Goal: Information Seeking & Learning: Find specific fact

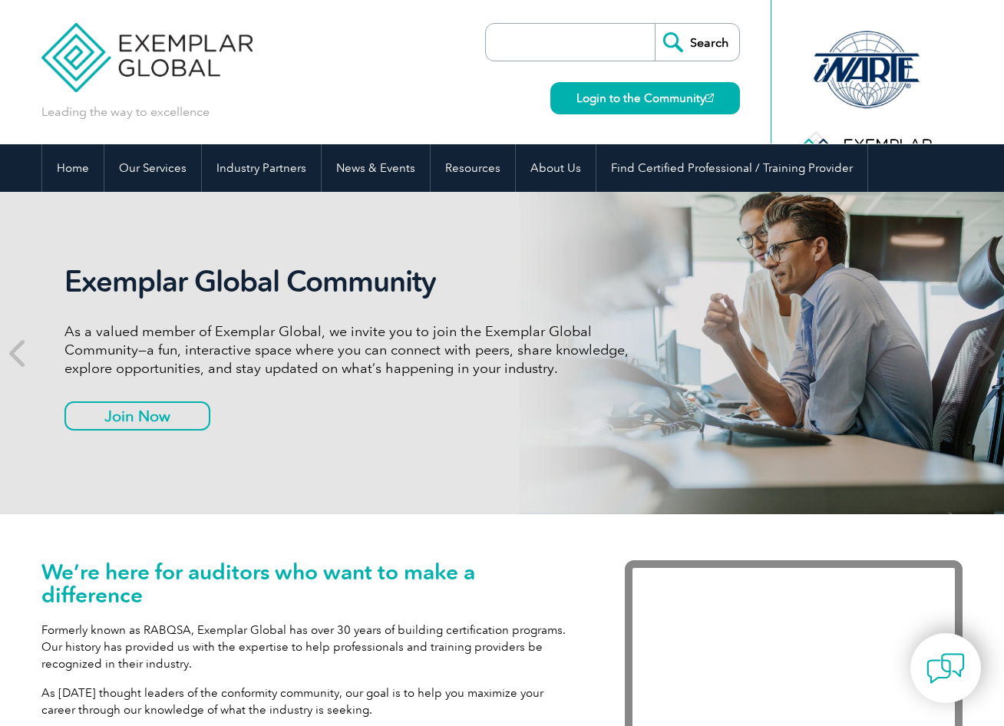
drag, startPoint x: 667, startPoint y: 205, endPoint x: 632, endPoint y: 223, distance: 38.8
click at [632, 223] on div "Exemplar Global Community As a valued member of Exemplar Global, we invite you …" at bounding box center [501, 353] width 921 height 322
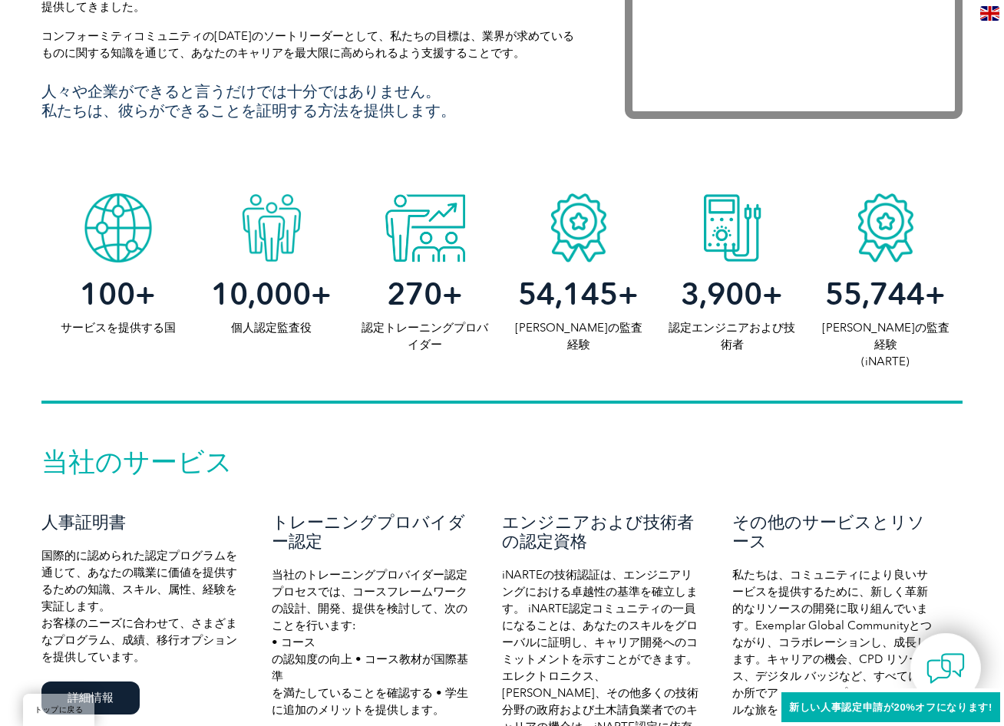
scroll to position [768, 0]
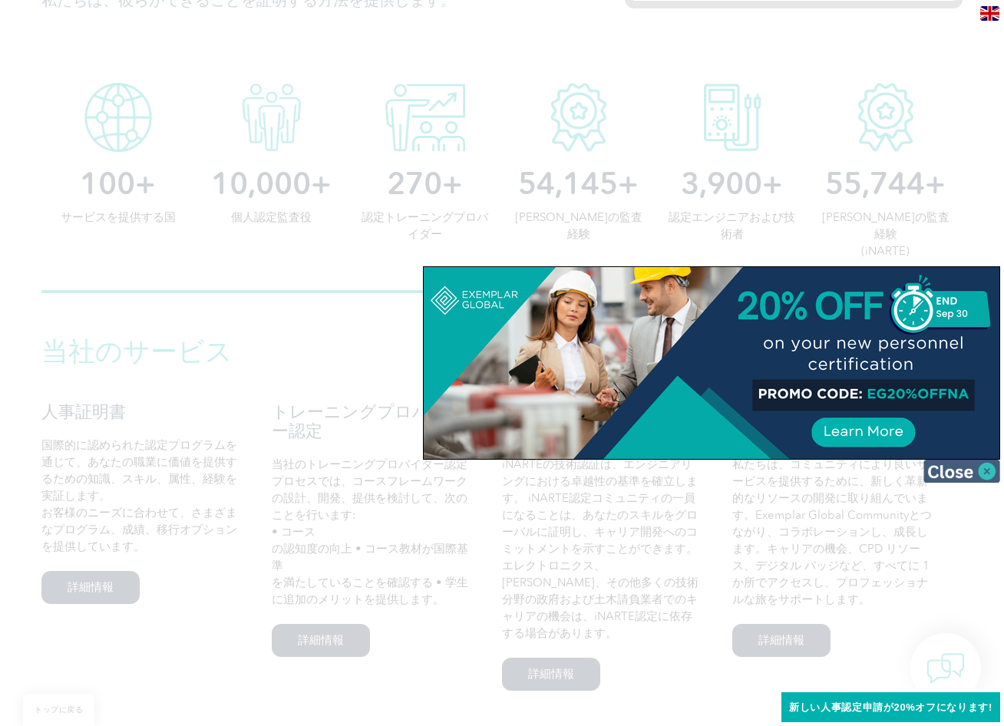
click at [966, 474] on img at bounding box center [961, 471] width 77 height 23
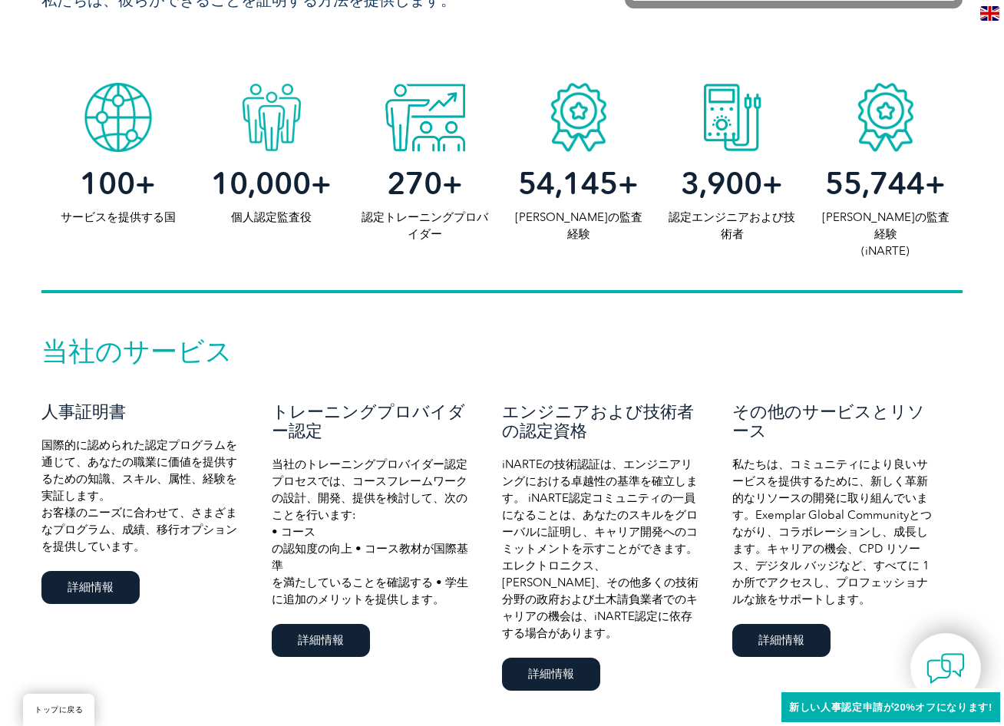
scroll to position [844, 0]
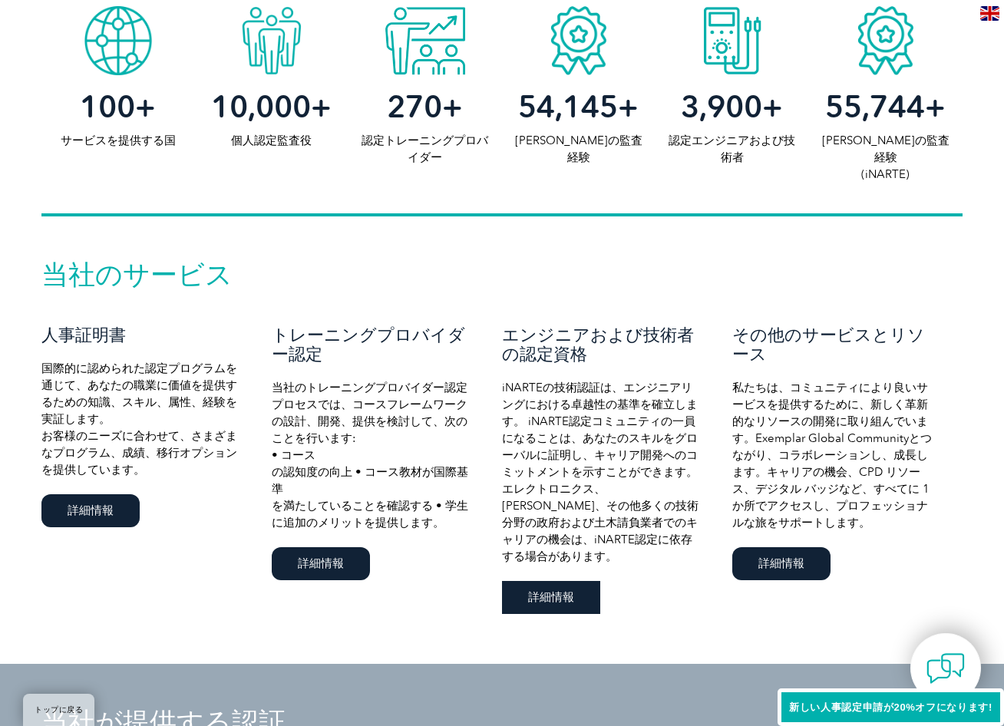
click at [587, 581] on link "詳細情報" at bounding box center [551, 597] width 98 height 33
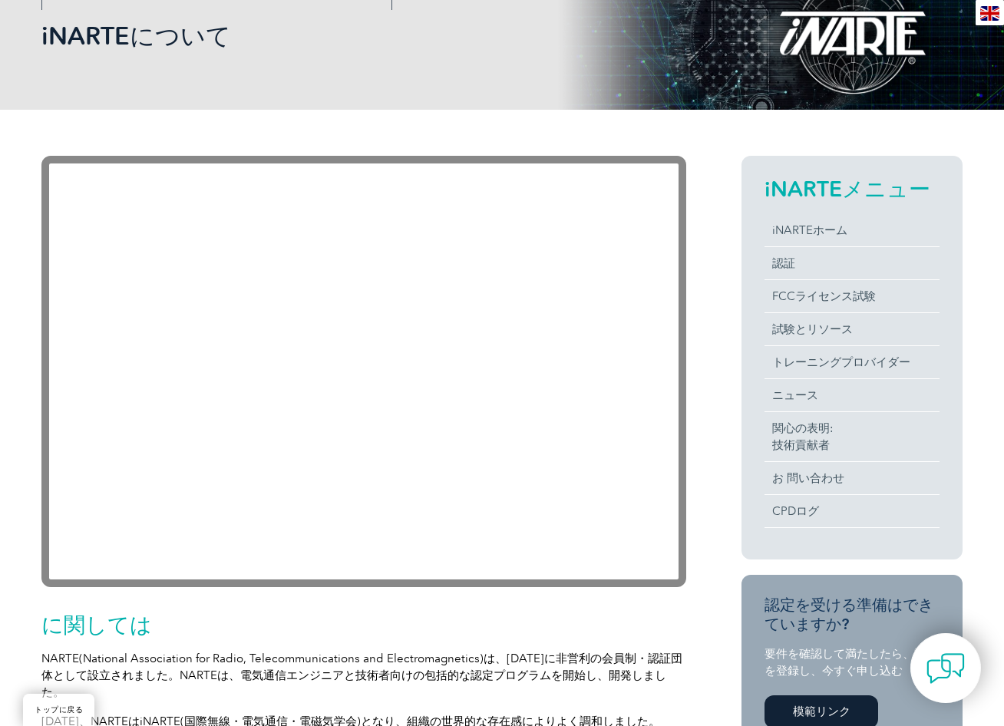
scroll to position [230, 0]
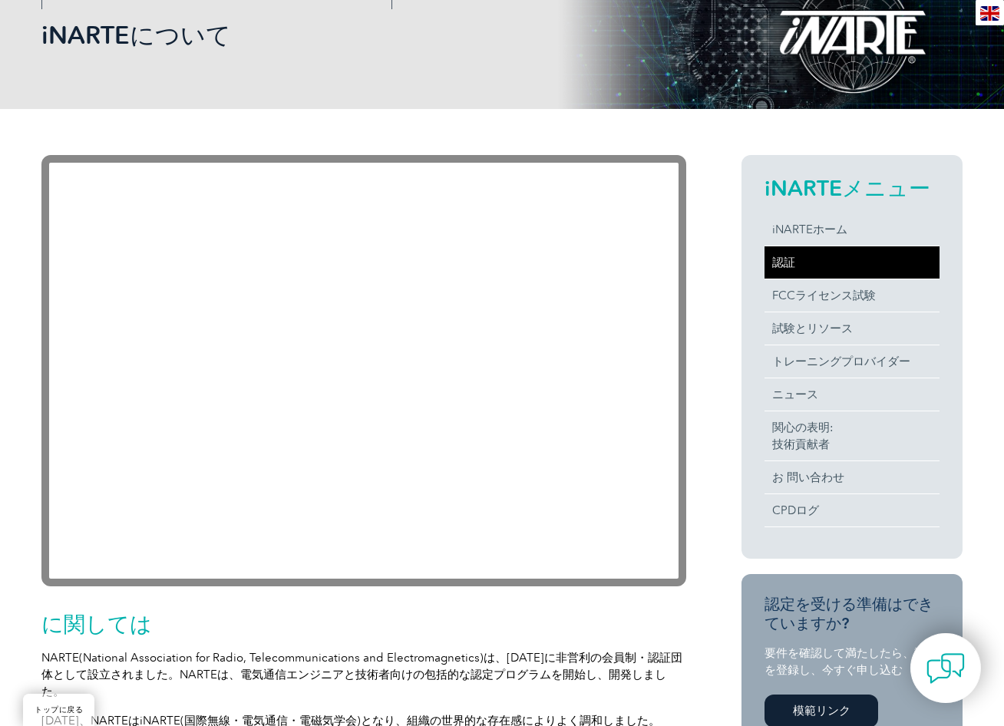
click at [779, 268] on link "認証" at bounding box center [851, 262] width 175 height 32
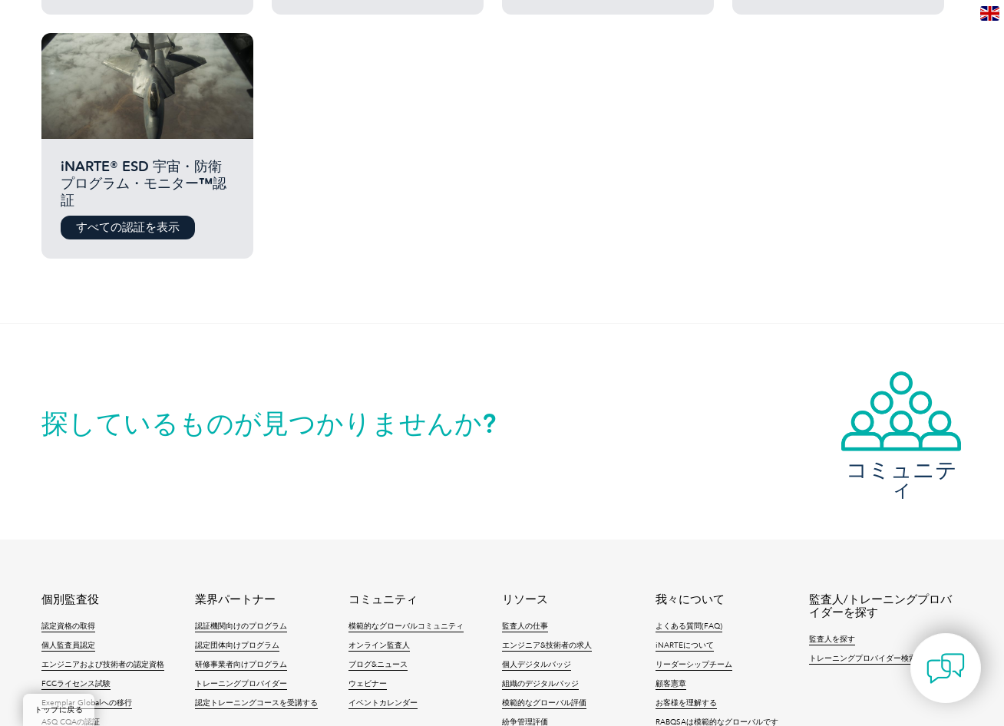
scroll to position [1282, 0]
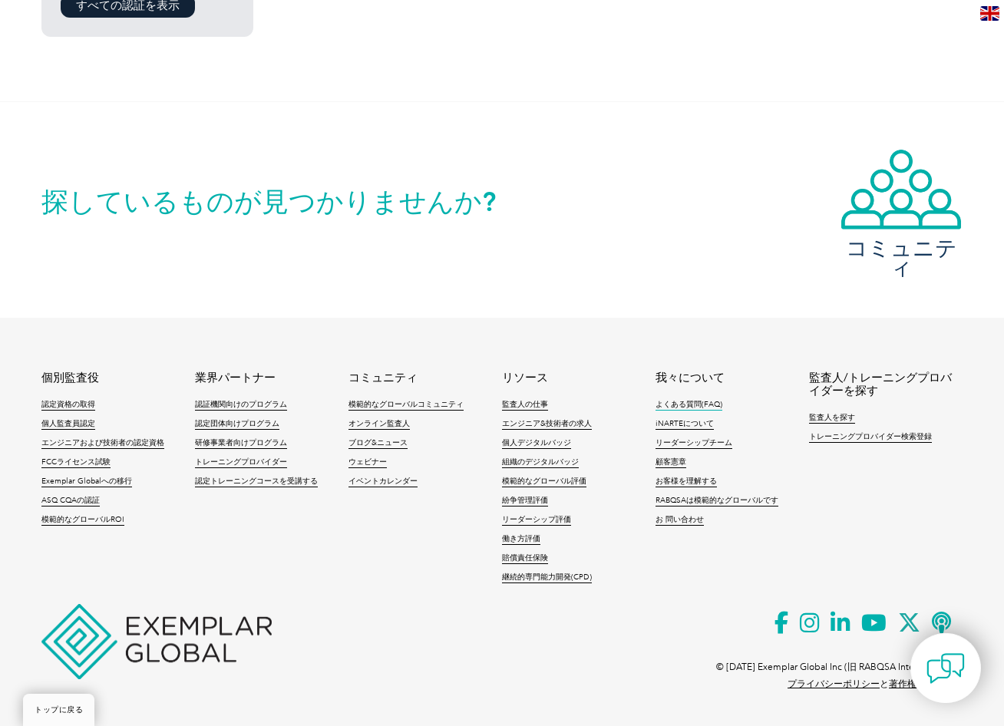
click at [685, 400] on link "よくある質問(FAQ)" at bounding box center [688, 405] width 67 height 11
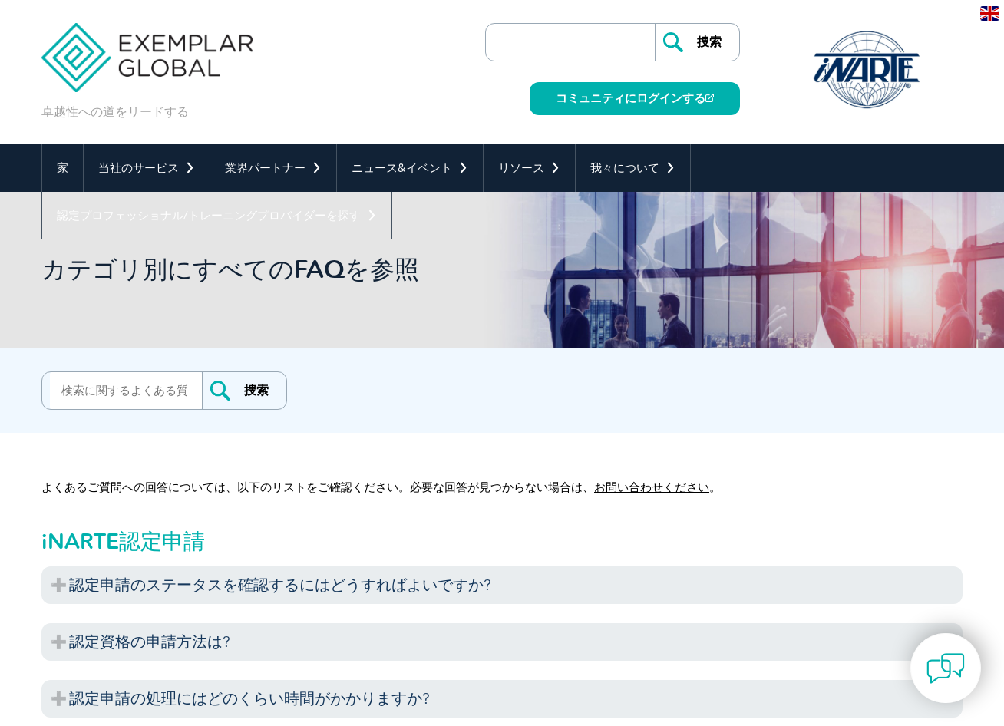
scroll to position [77, 0]
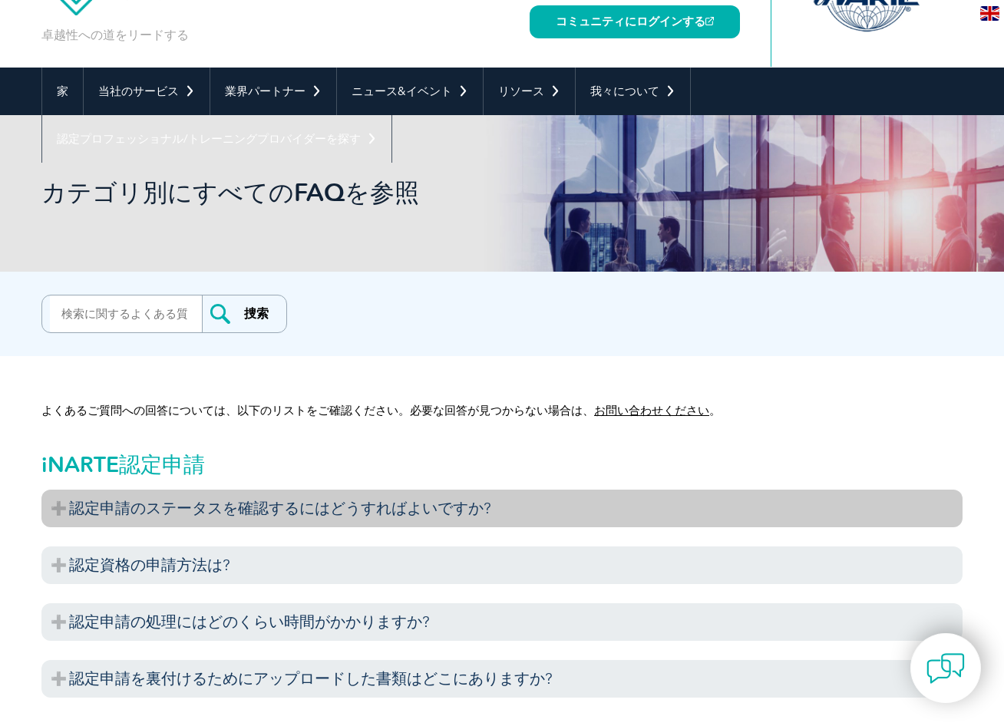
click at [452, 507] on h3 "認定申請のステータスを確認するにはどうすればよいですか?" at bounding box center [501, 509] width 921 height 38
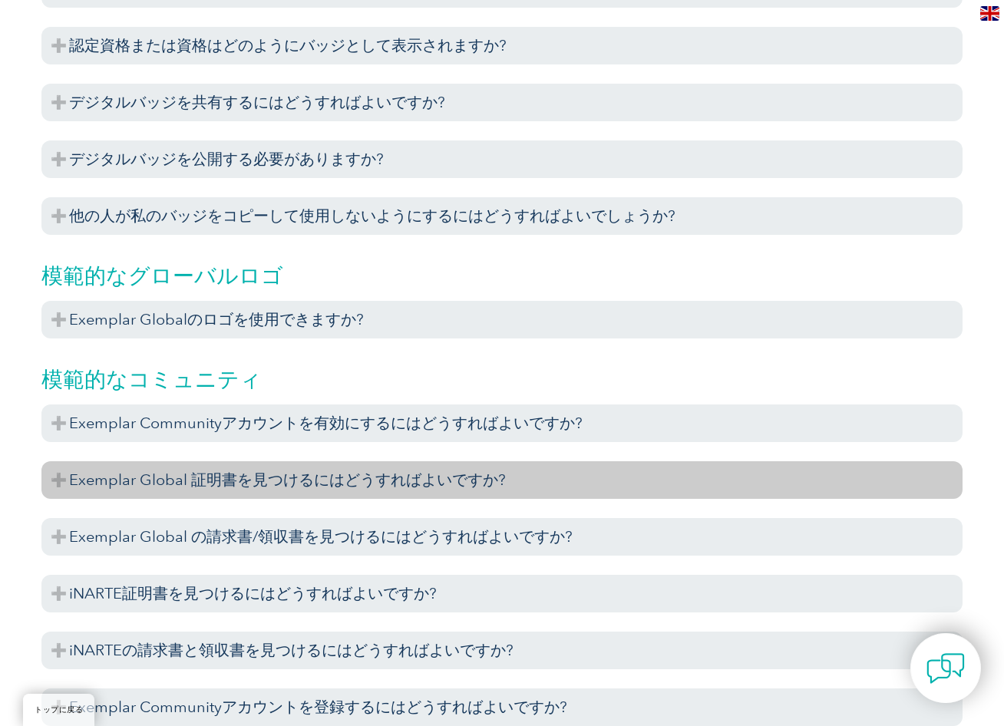
scroll to position [1842, 0]
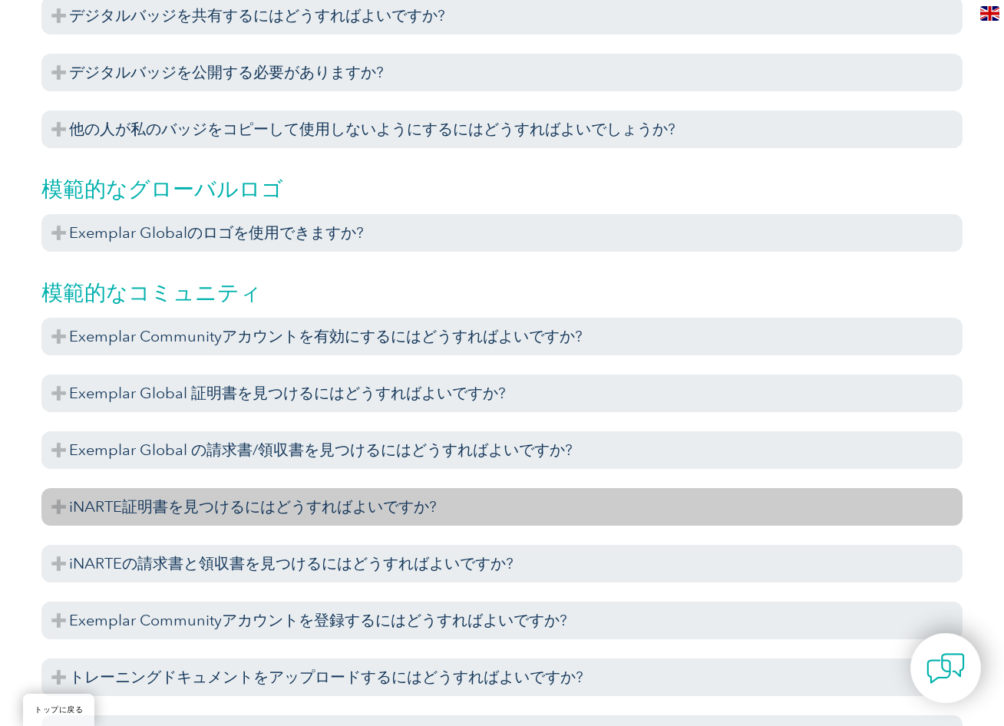
click at [408, 512] on h3 "iNARTE証明書を見つけるにはどうすればよいですか?" at bounding box center [501, 507] width 921 height 38
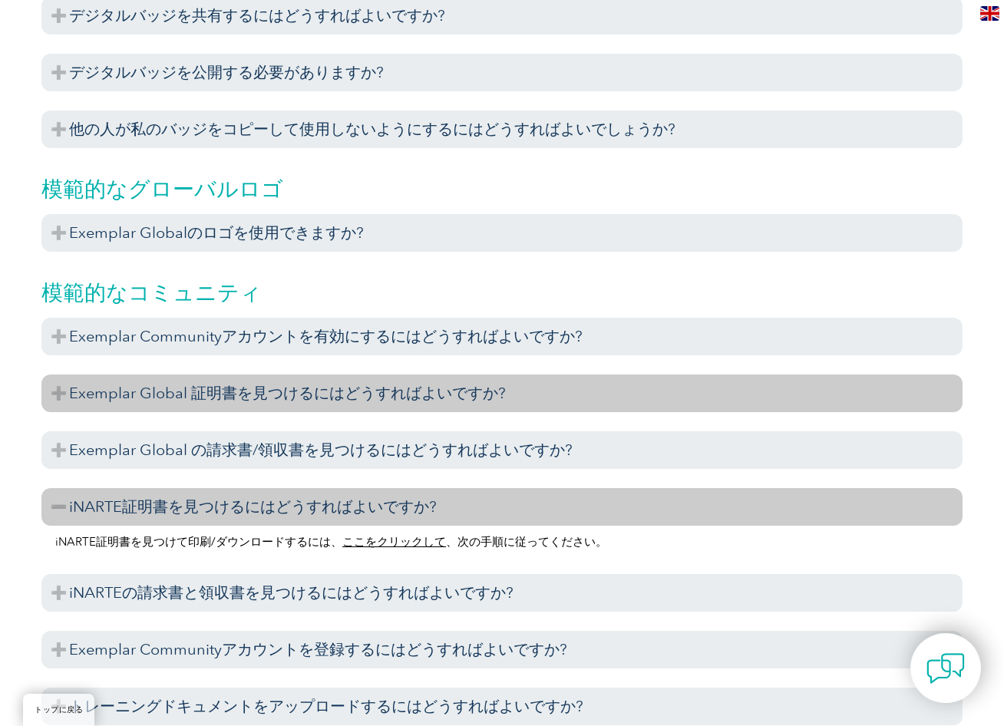
click at [406, 406] on h3 "Exemplar Global 証明書を見つけるにはどうすればよいですか?" at bounding box center [501, 394] width 921 height 38
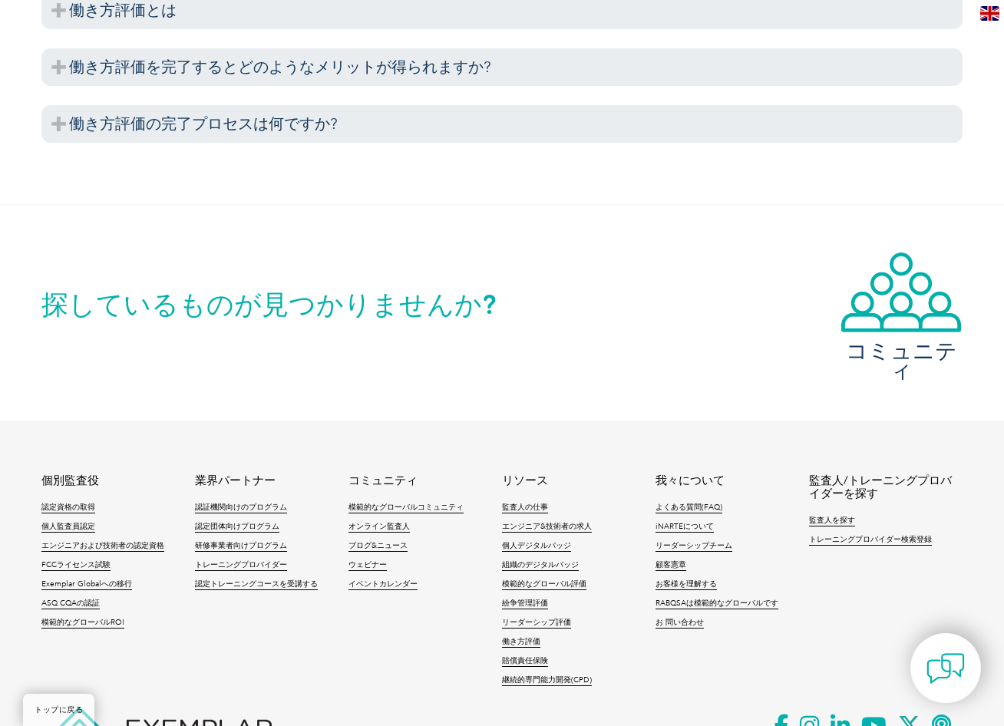
scroll to position [5987, 0]
